Goal: Navigation & Orientation: Find specific page/section

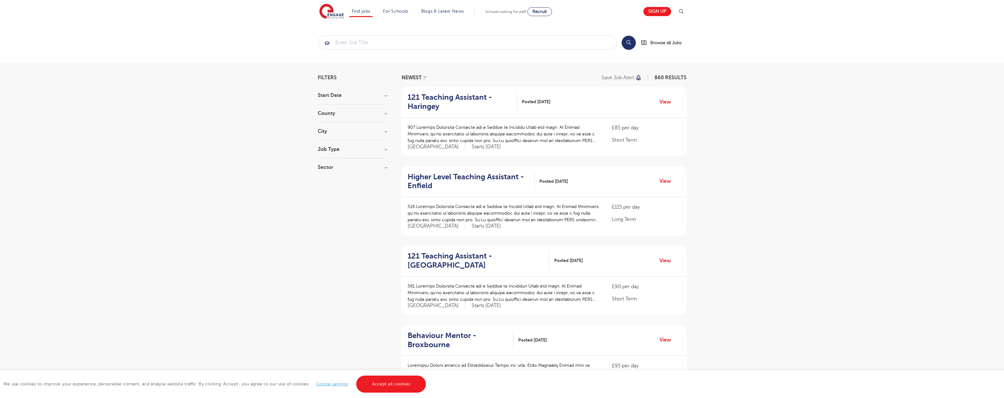
click at [390, 384] on link "Accept all cookies" at bounding box center [391, 383] width 70 height 17
